Goal: Use online tool/utility: Utilize a website feature to perform a specific function

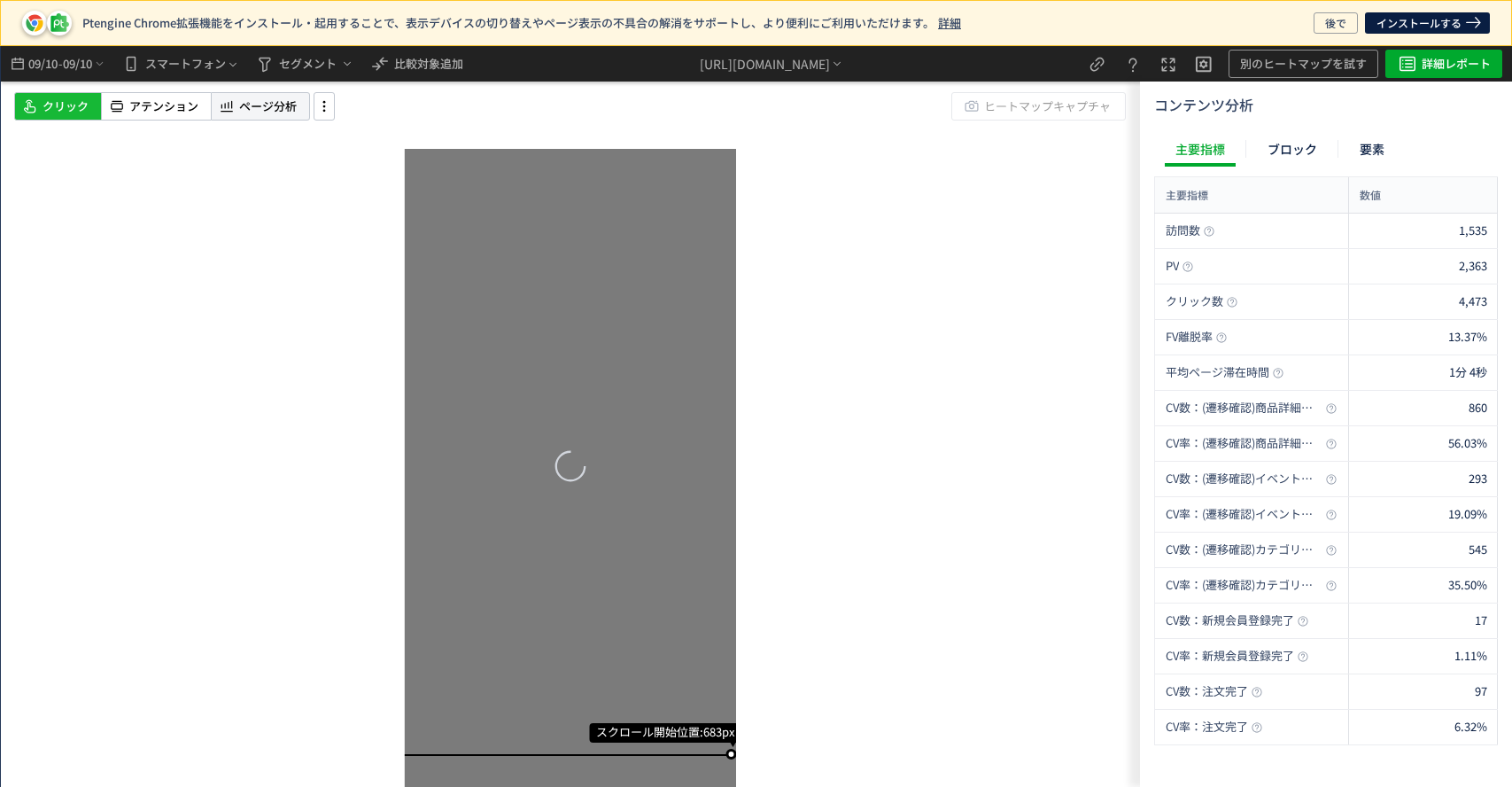
click at [241, 103] on span "ページ分析" at bounding box center [268, 106] width 58 height 17
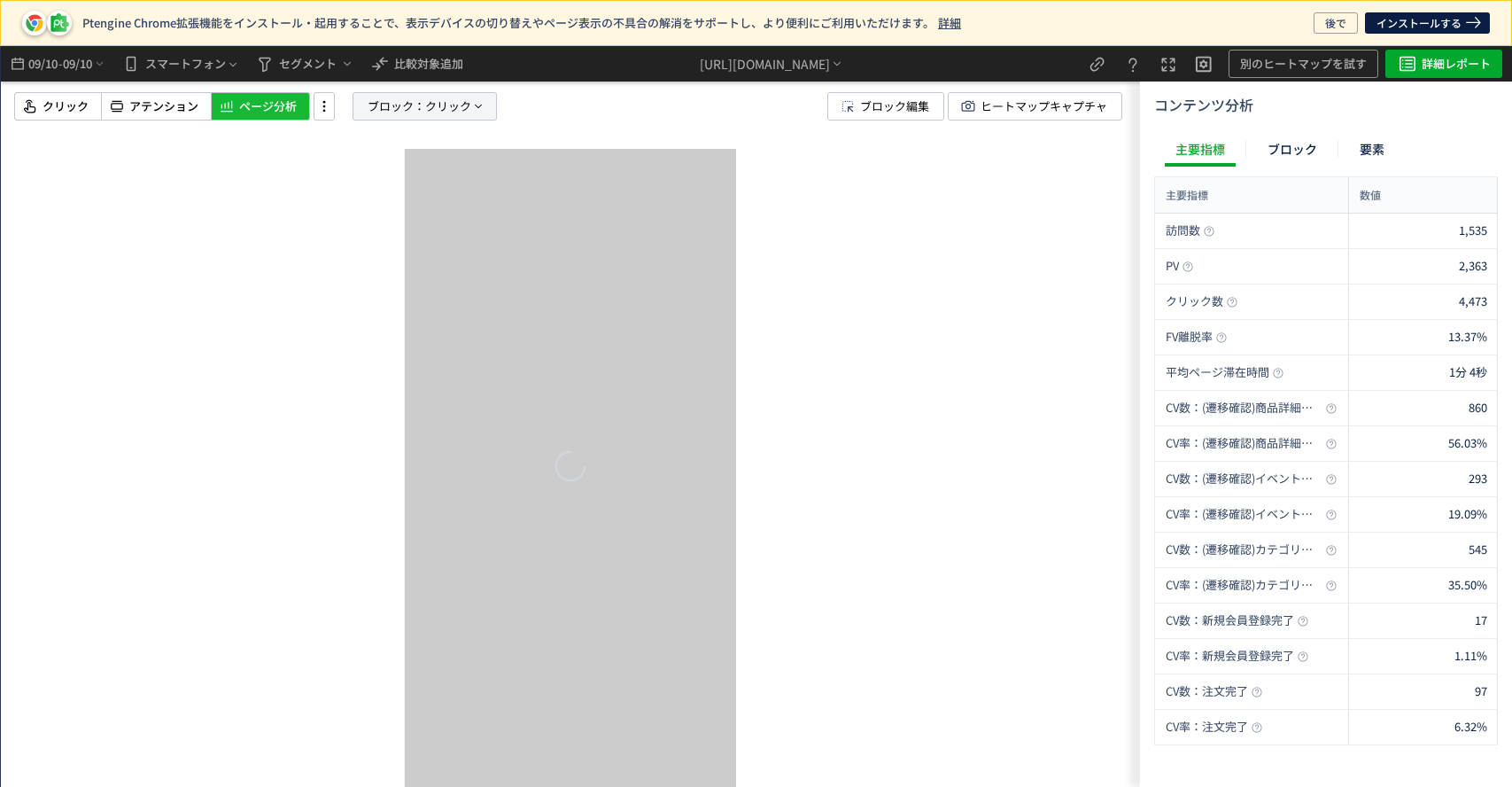
click at [409, 94] on span "ブロック：" at bounding box center [396, 106] width 58 height 27
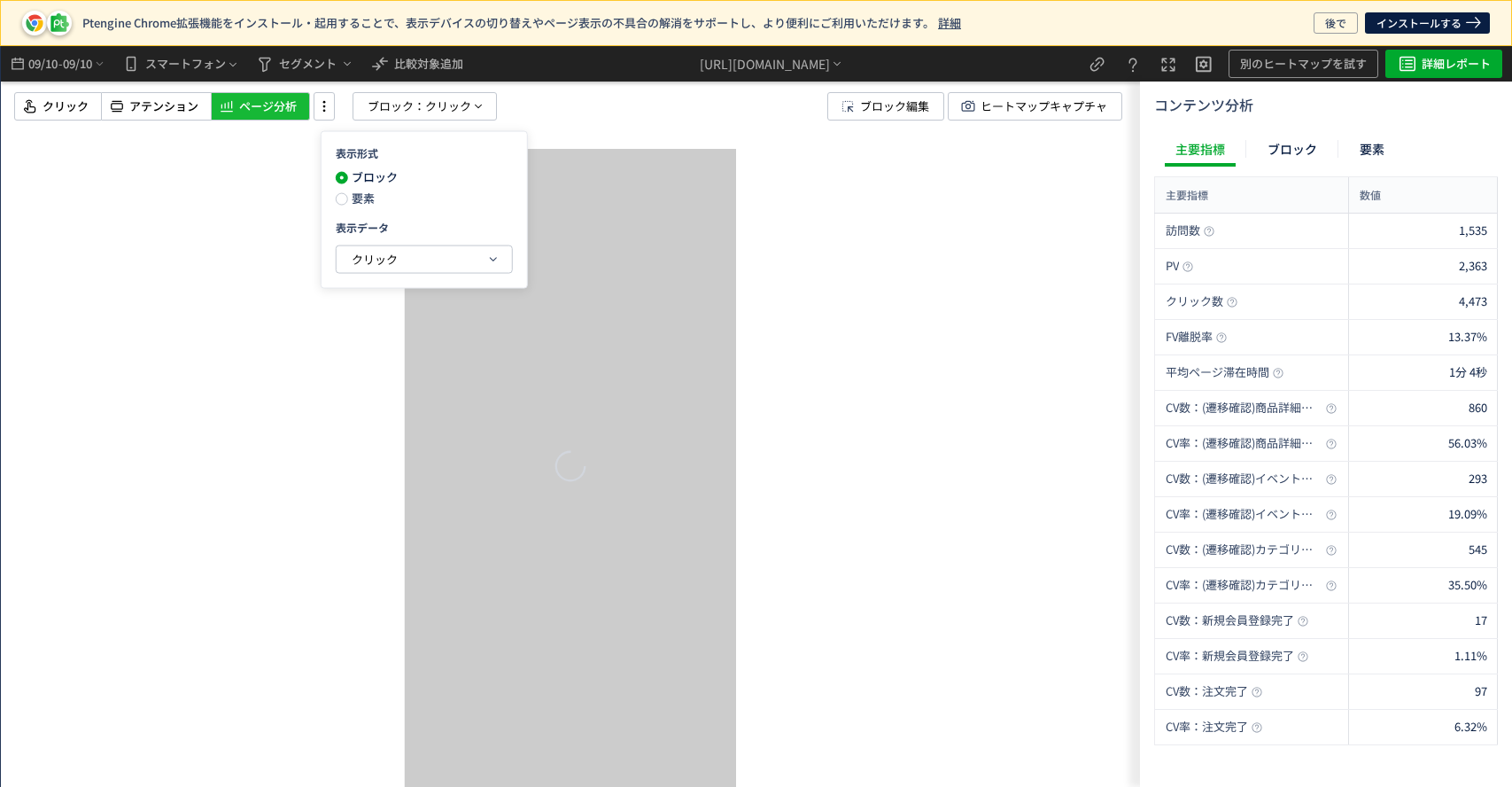
click at [426, 205] on div "表示形式 ブロック 要素 表示データ クリック" at bounding box center [425, 210] width 207 height 158
click at [363, 197] on span "要素" at bounding box center [361, 198] width 27 height 17
click at [376, 267] on span "クリック" at bounding box center [375, 258] width 46 height 17
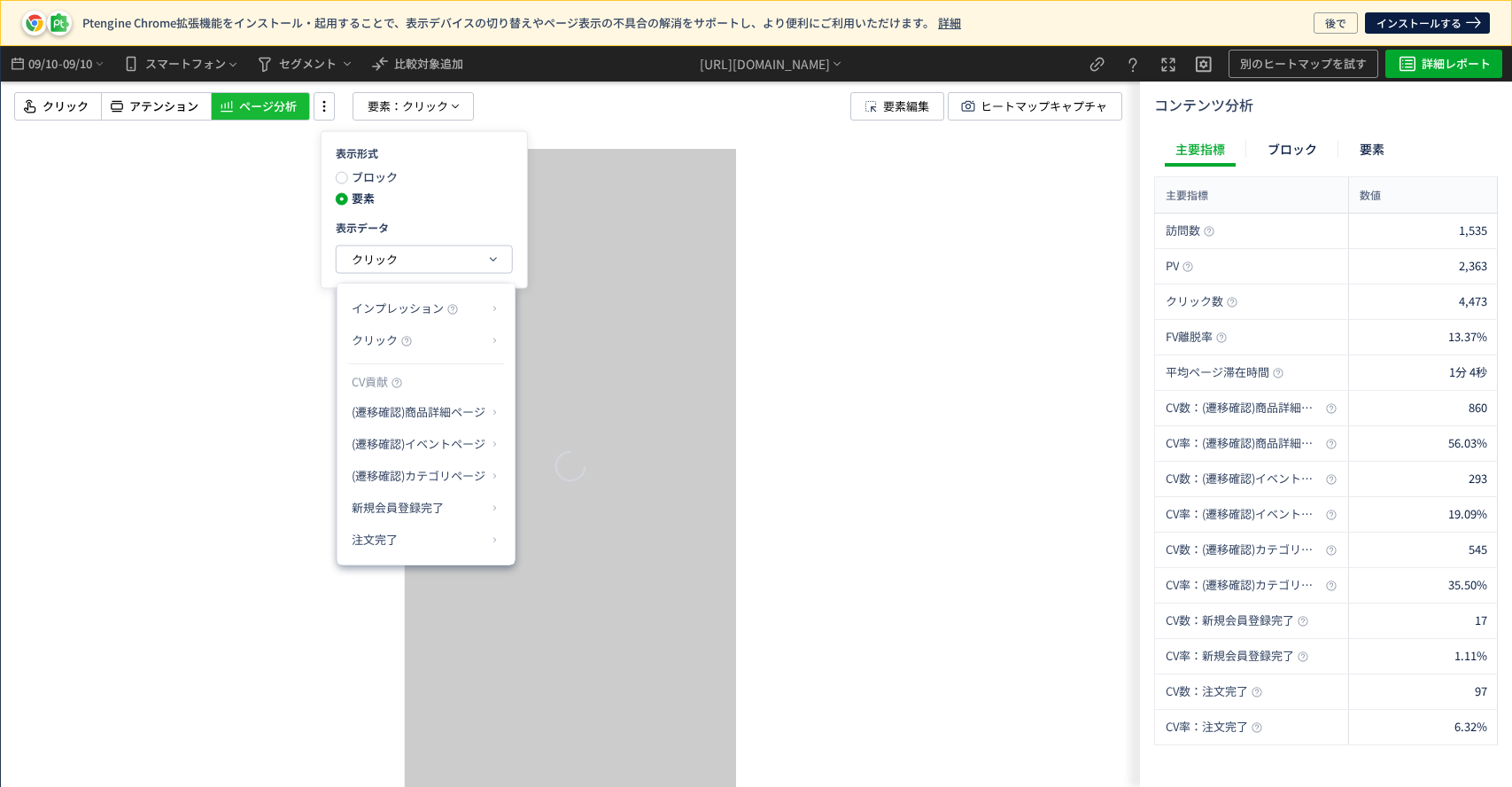
click at [413, 334] on p "クリック" at bounding box center [419, 340] width 136 height 30
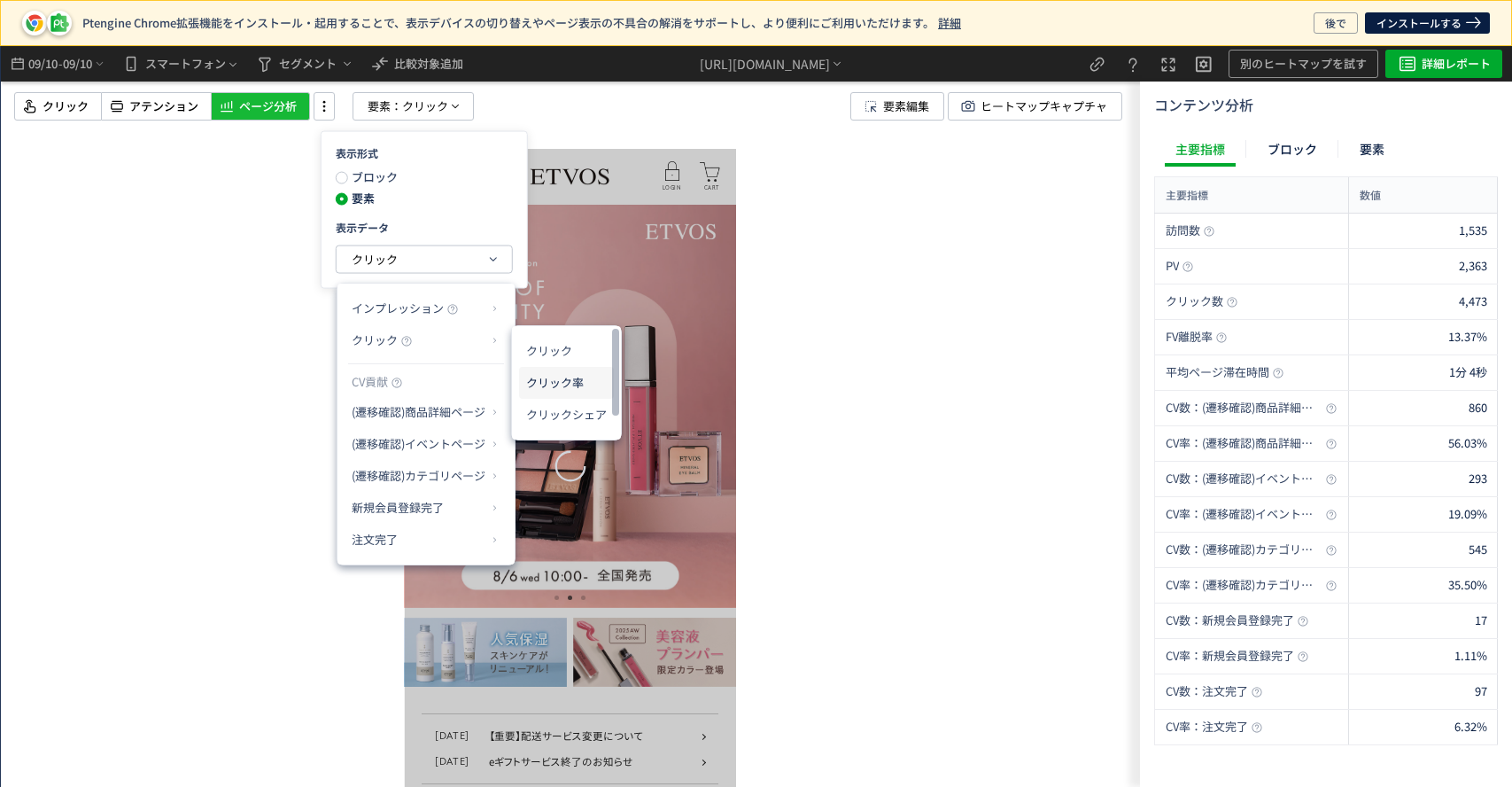
click at [549, 380] on li "クリック率" at bounding box center [566, 383] width 95 height 32
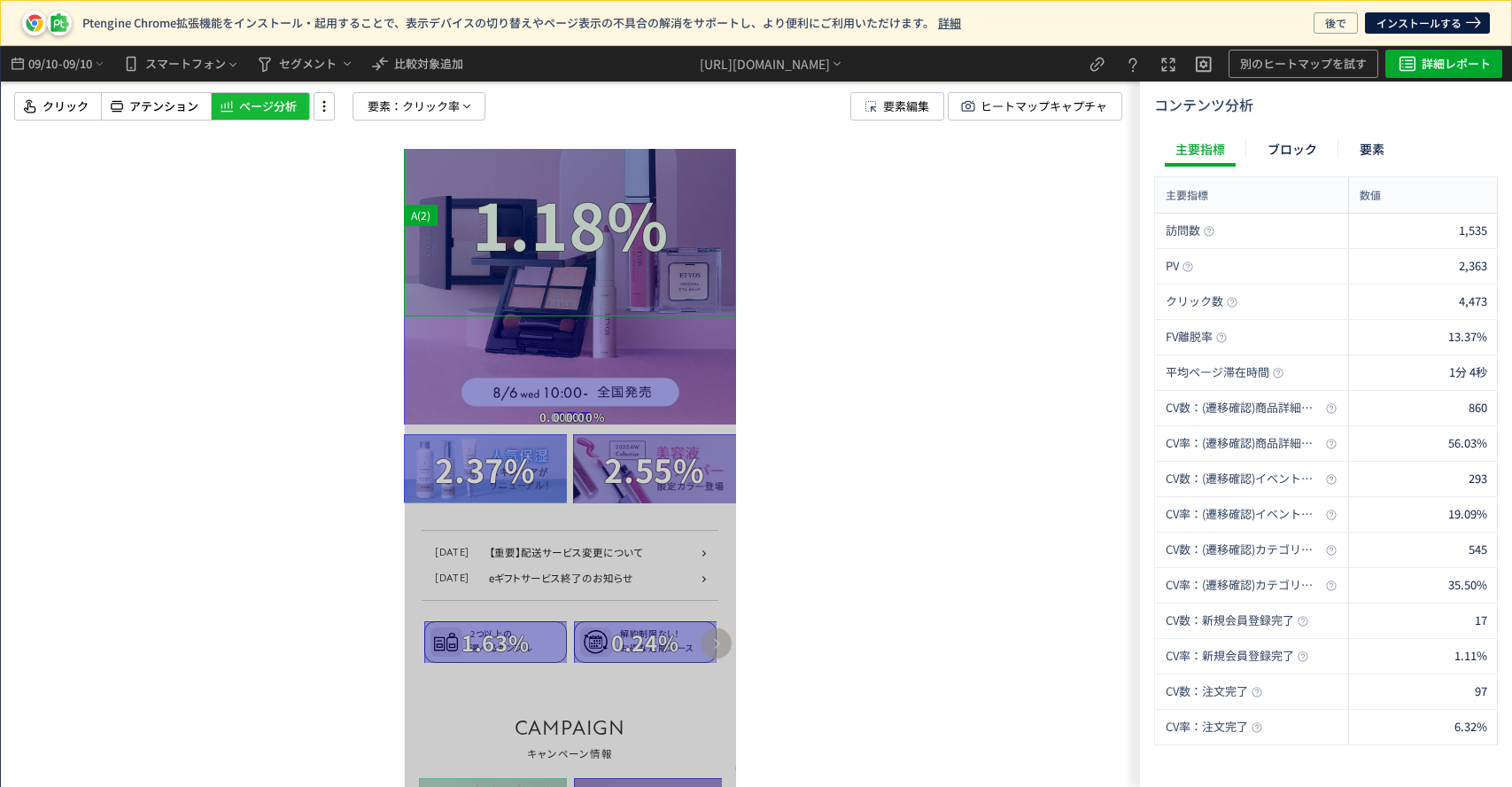
scroll to position [295, 0]
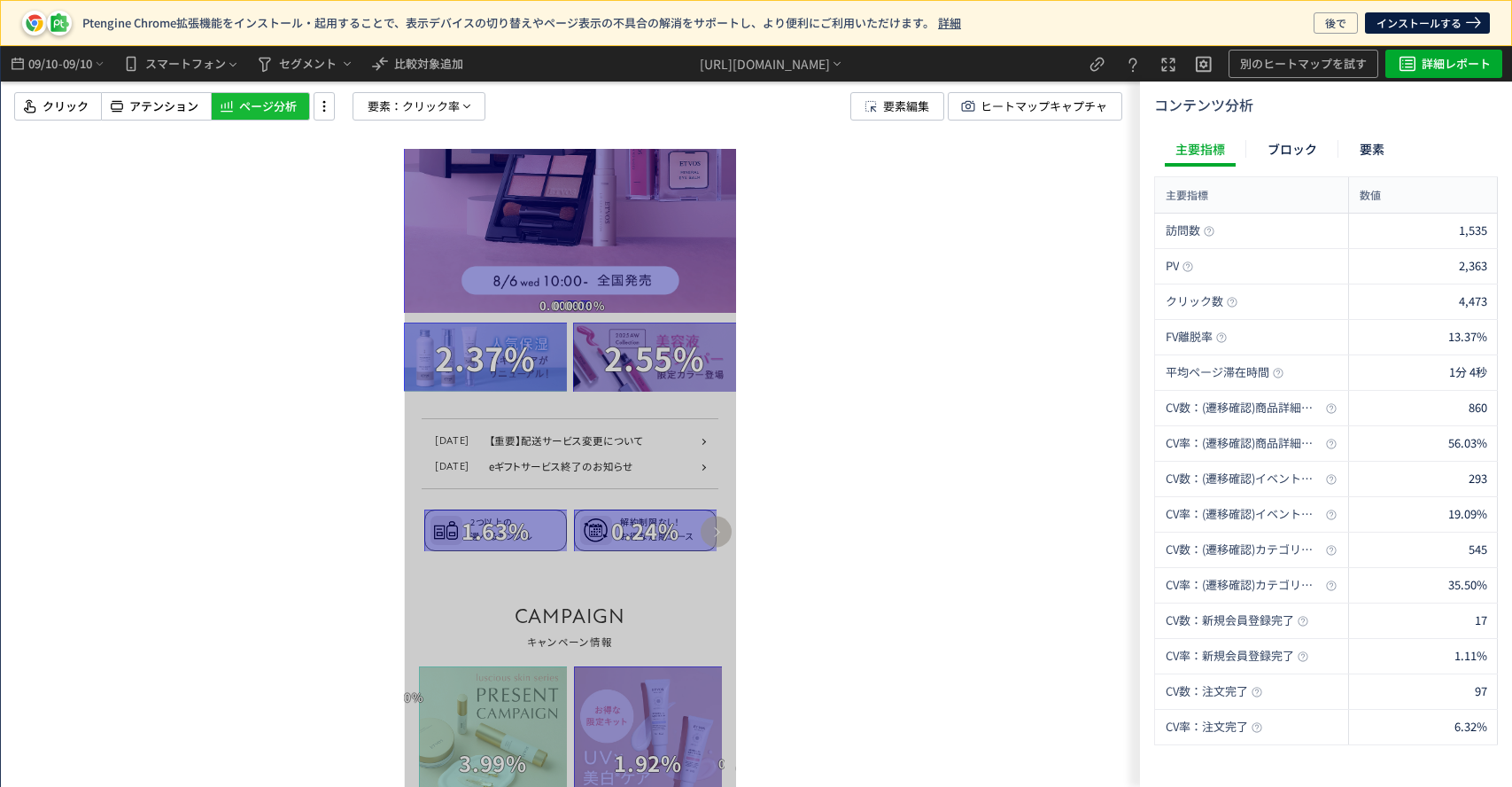
click at [67, 65] on span "09/10" at bounding box center [78, 64] width 30 height 36
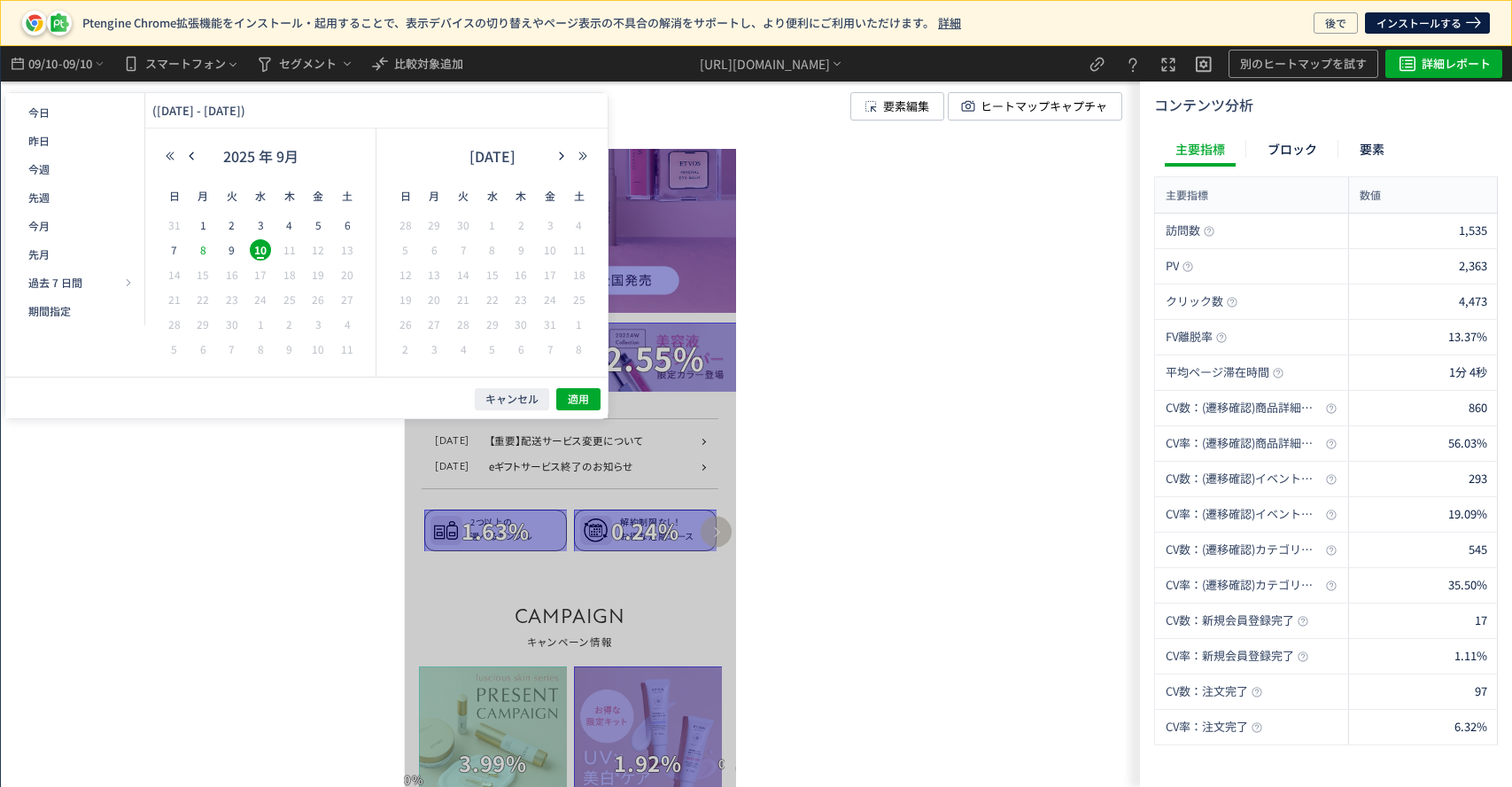
click at [205, 247] on span "8" at bounding box center [203, 250] width 21 height 21
click at [262, 250] on span "10" at bounding box center [260, 250] width 21 height 21
click at [578, 394] on span "適用" at bounding box center [579, 399] width 21 height 15
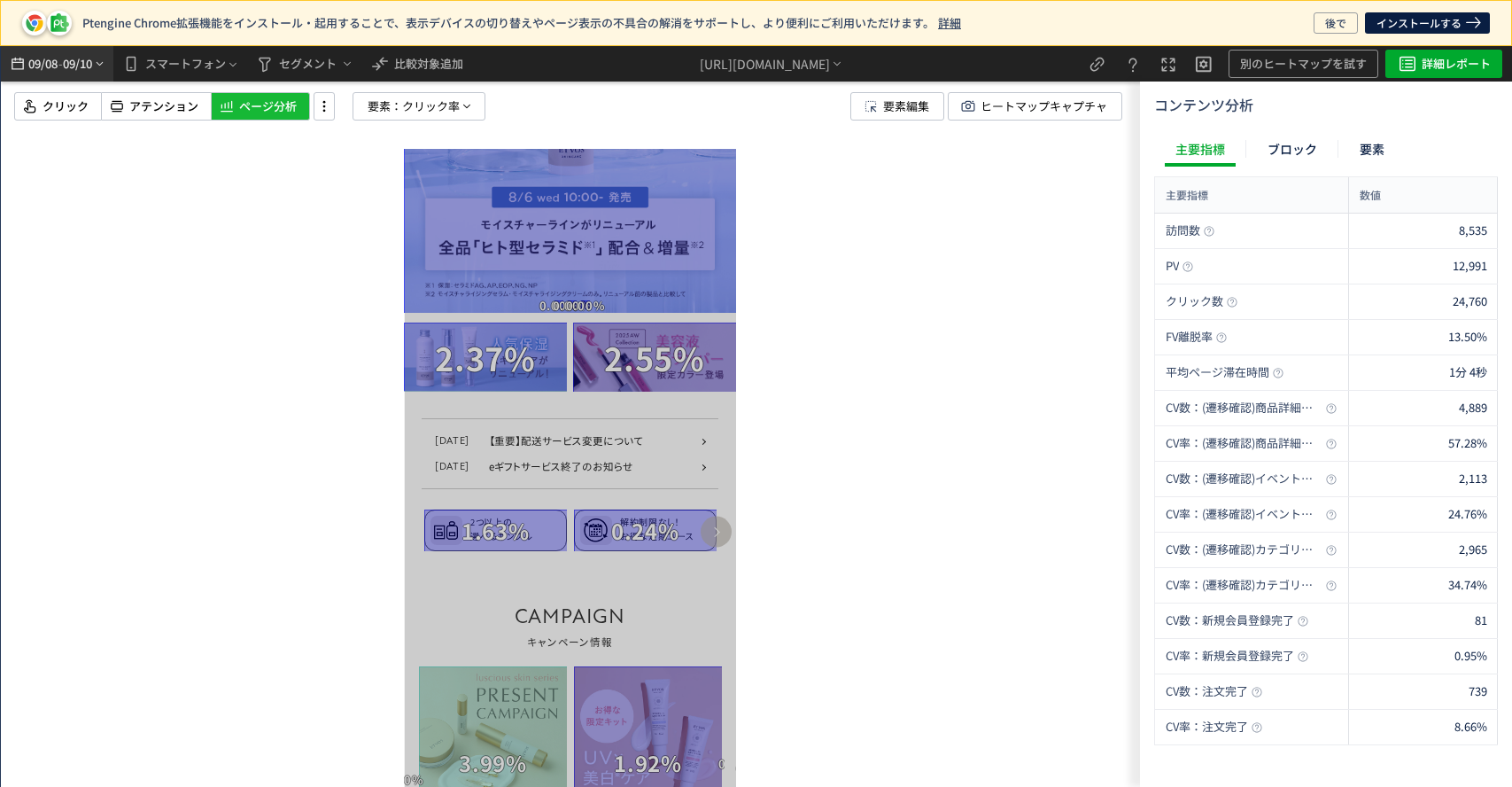
click at [103, 69] on icon "heatmap-top-bar" at bounding box center [99, 64] width 13 height 14
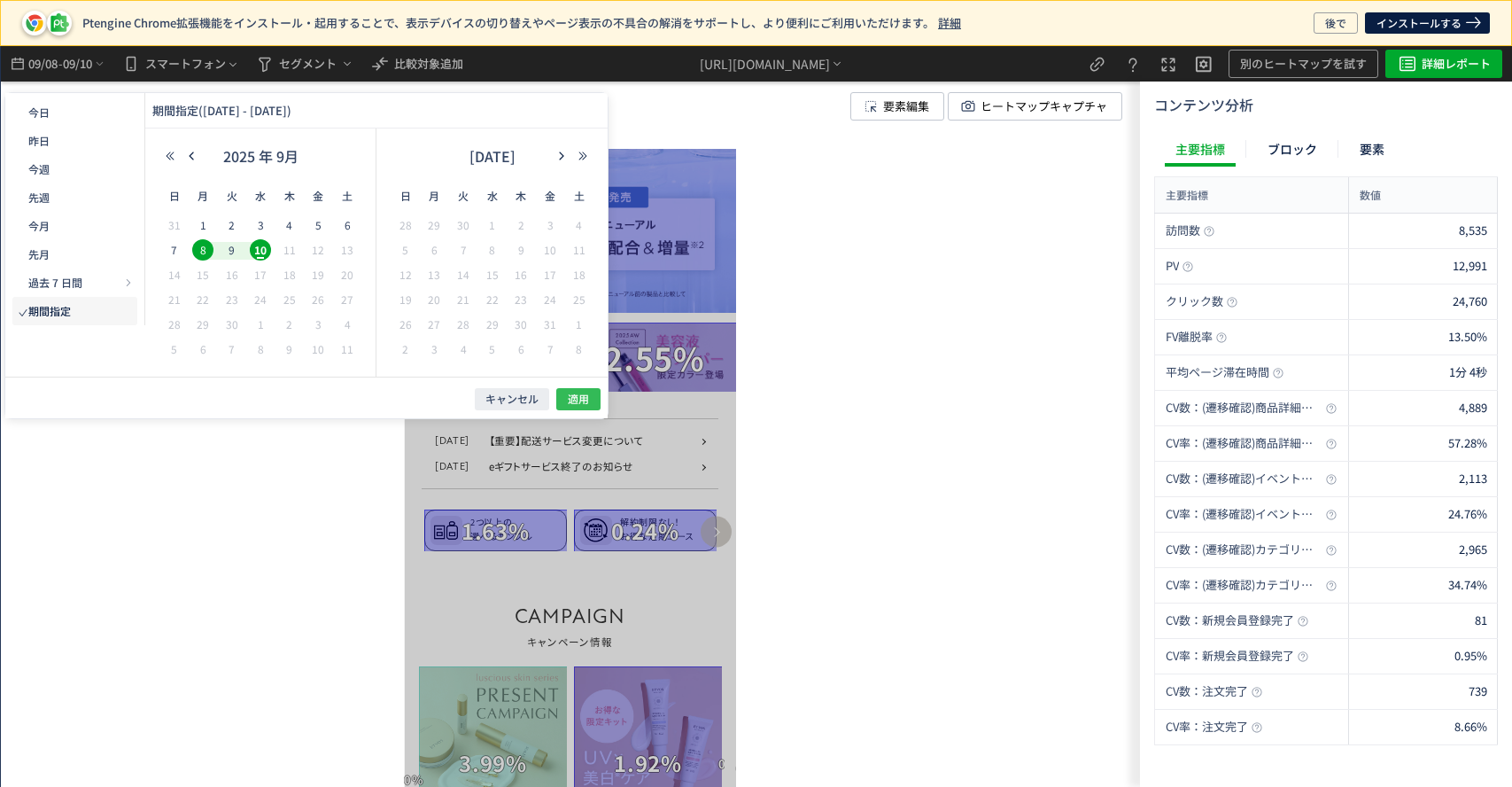
click at [586, 395] on span "適用" at bounding box center [579, 399] width 21 height 15
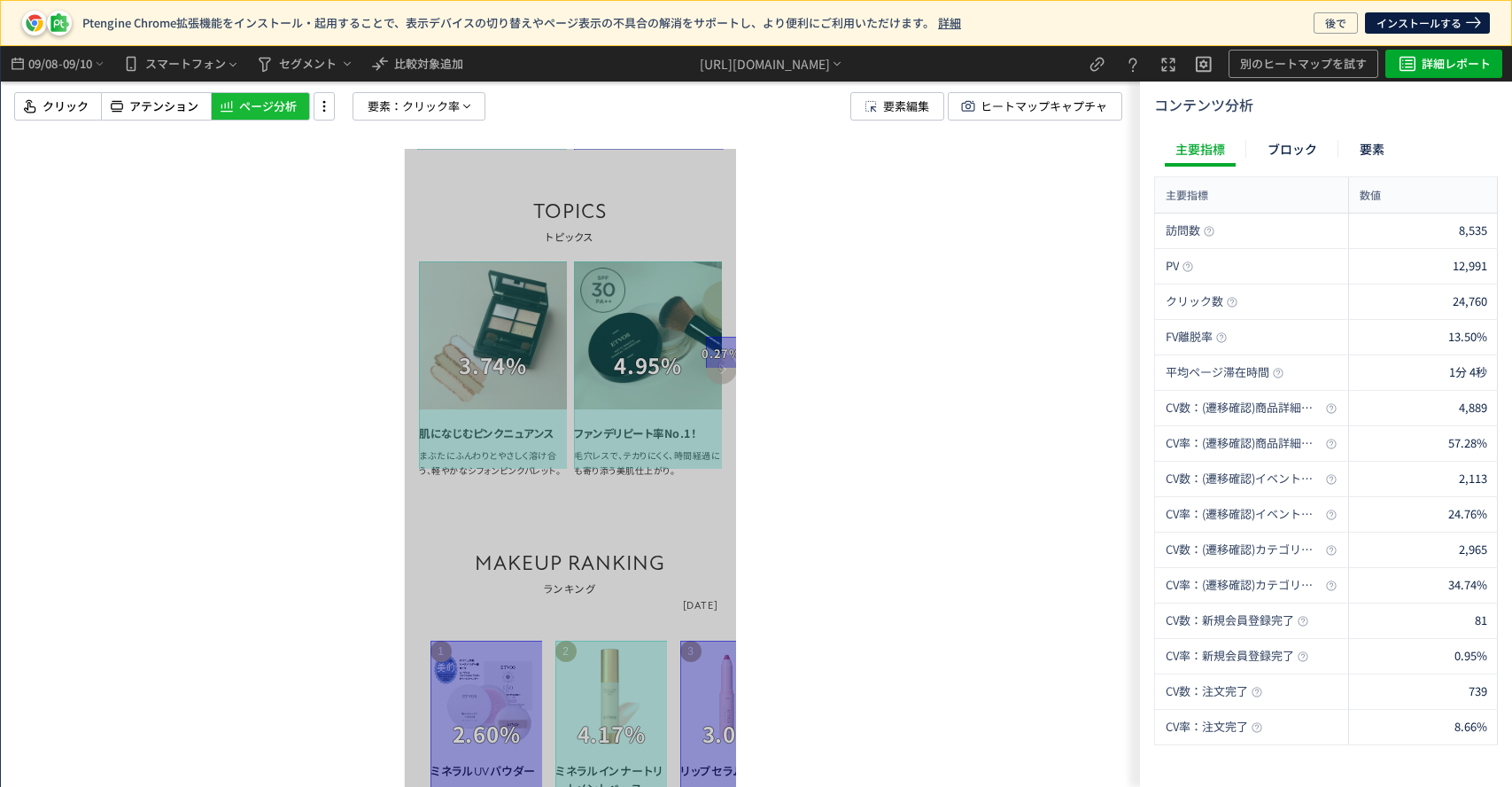
scroll to position [1476, 0]
